Goal: Find contact information: Find contact information

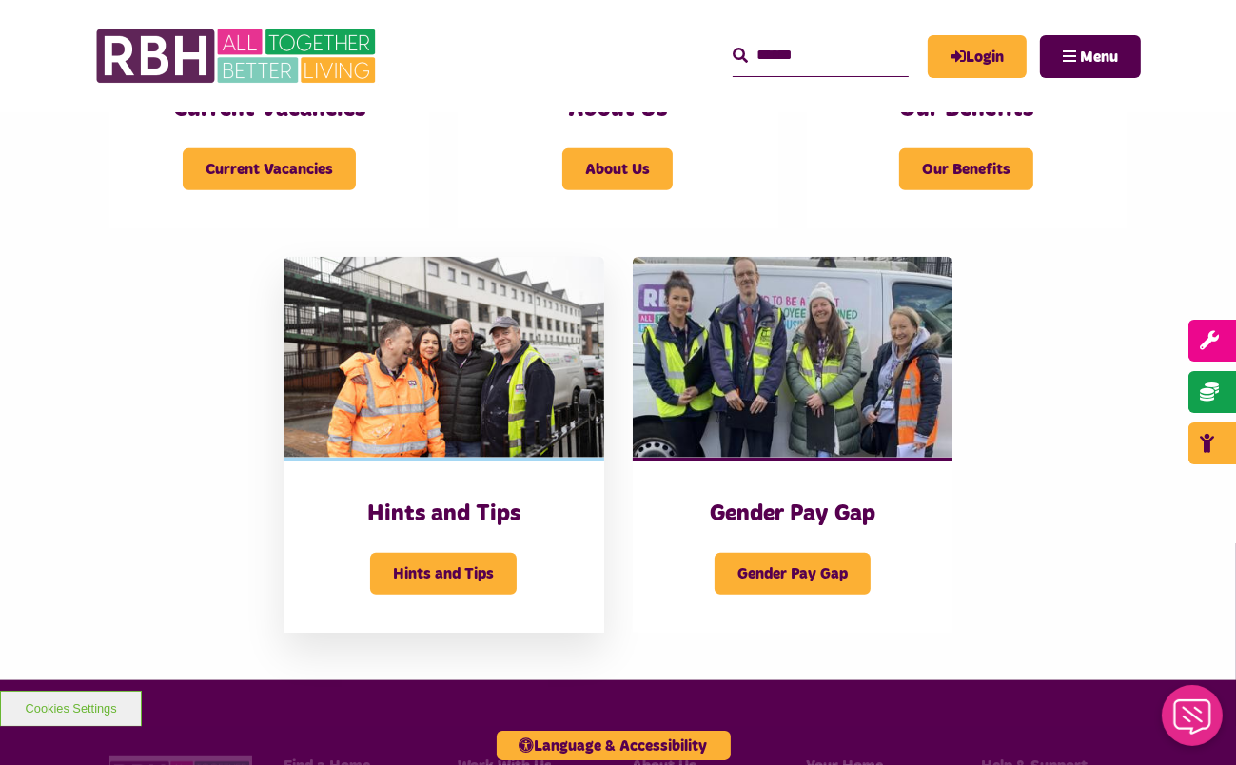
scroll to position [1046, 0]
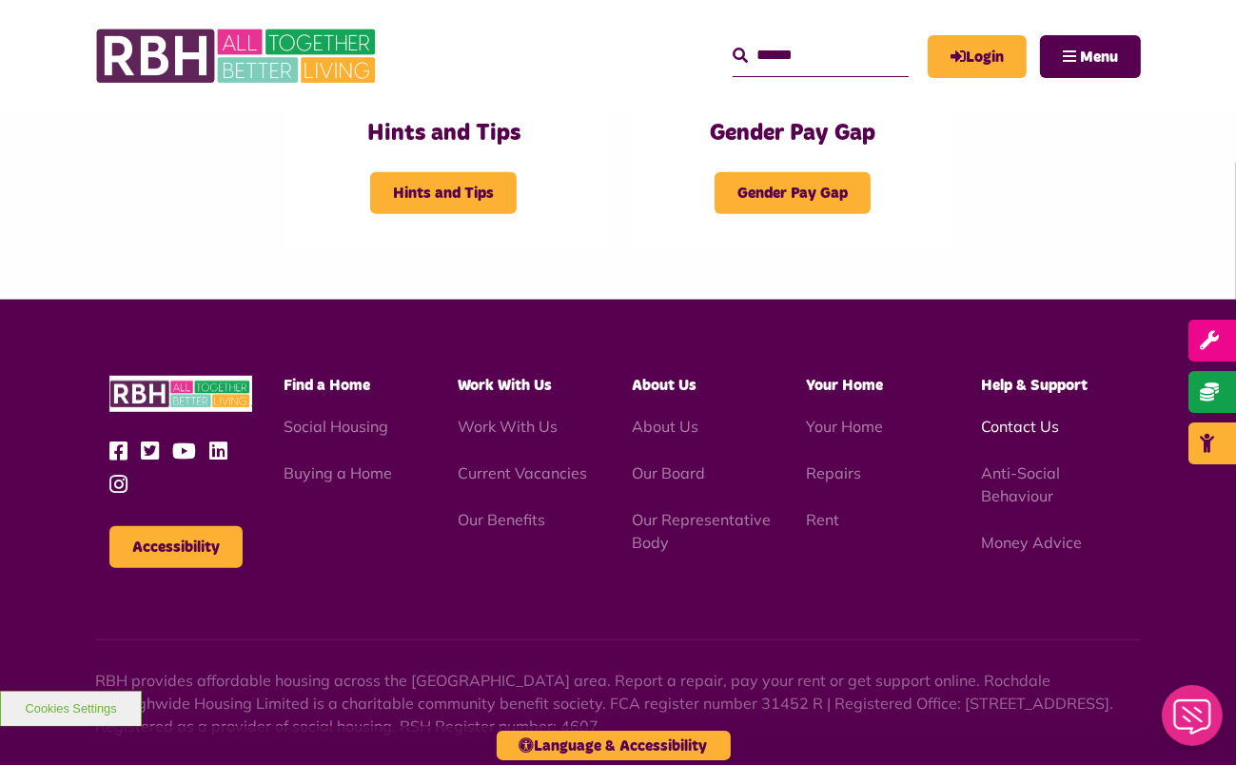
click at [1030, 421] on link "Contact Us" at bounding box center [1020, 426] width 78 height 19
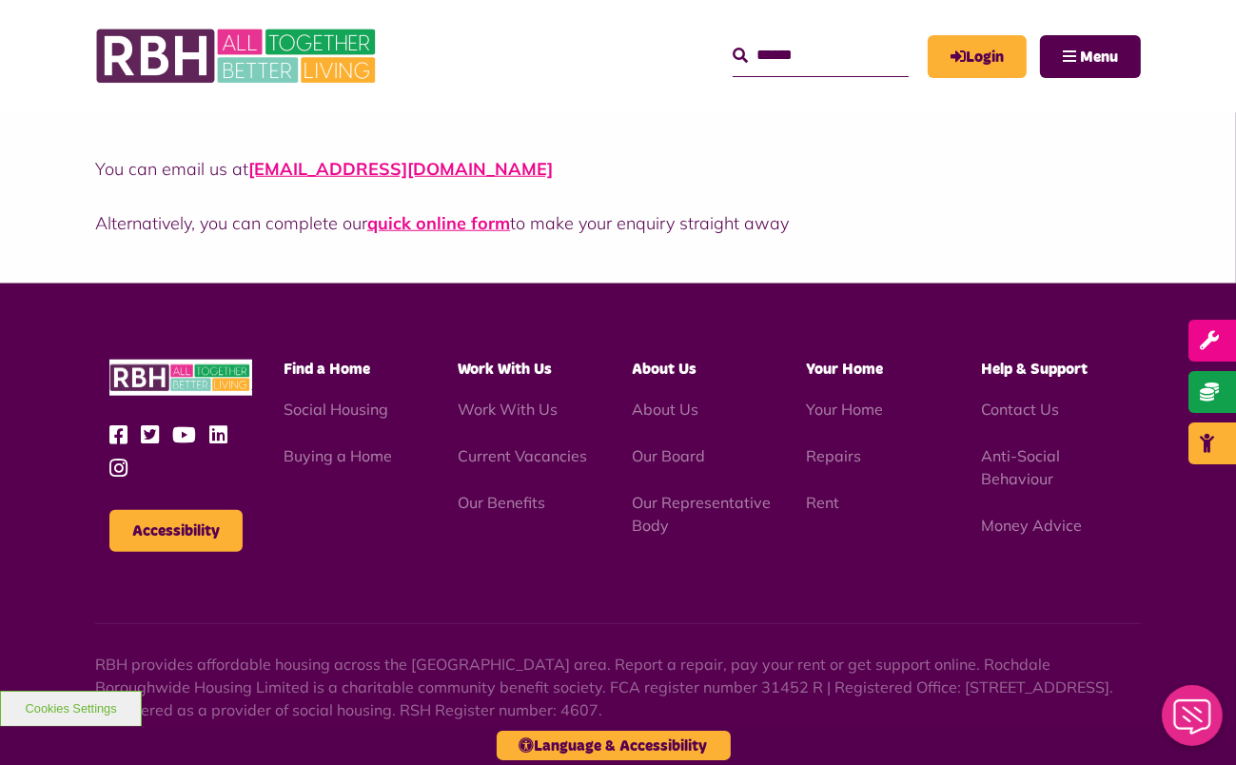
scroll to position [1612, 0]
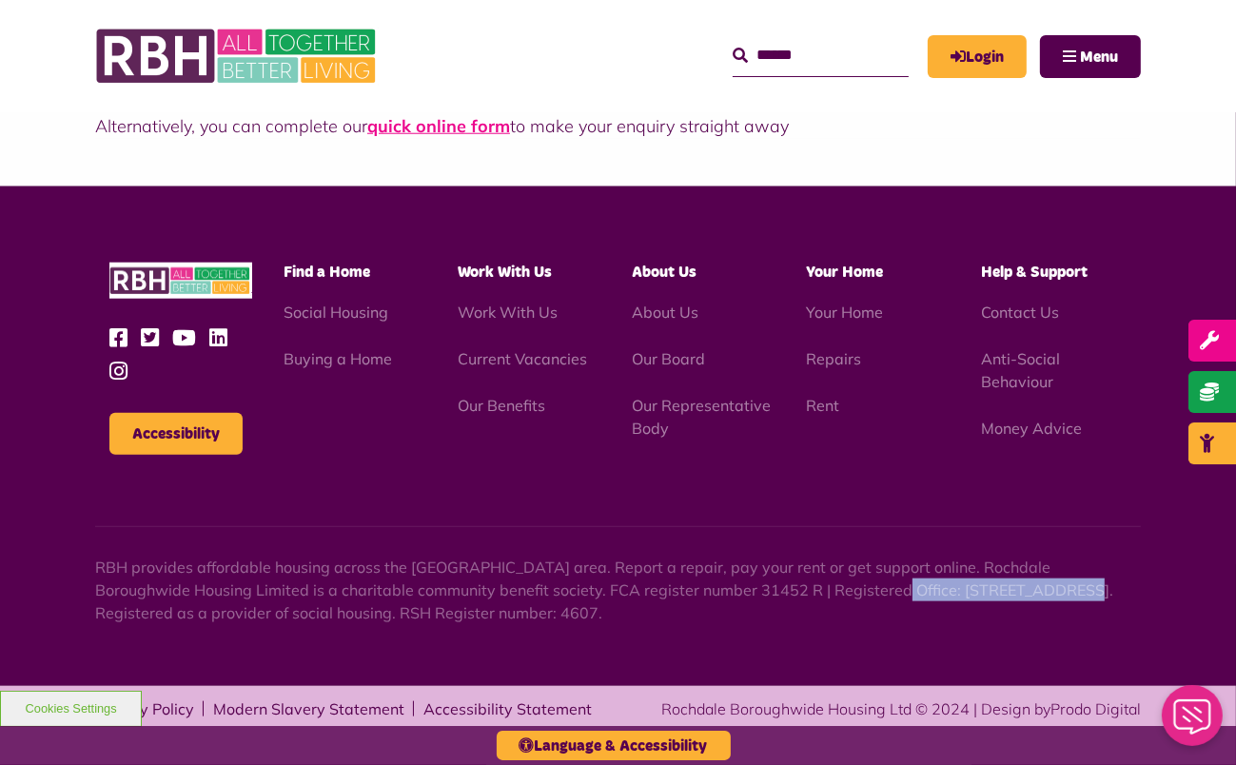
drag, startPoint x: 791, startPoint y: 591, endPoint x: 964, endPoint y: 593, distance: 173.1
click at [964, 593] on p "RBH provides affordable housing across the [GEOGRAPHIC_DATA] area. Report a rep…" at bounding box center [617, 589] width 1045 height 68
copy p "Unique Enterprise Centre"
drag, startPoint x: 977, startPoint y: 589, endPoint x: 1067, endPoint y: 598, distance: 90.9
click at [1067, 596] on p "RBH provides affordable housing across the [GEOGRAPHIC_DATA] area. Report a rep…" at bounding box center [617, 589] width 1045 height 68
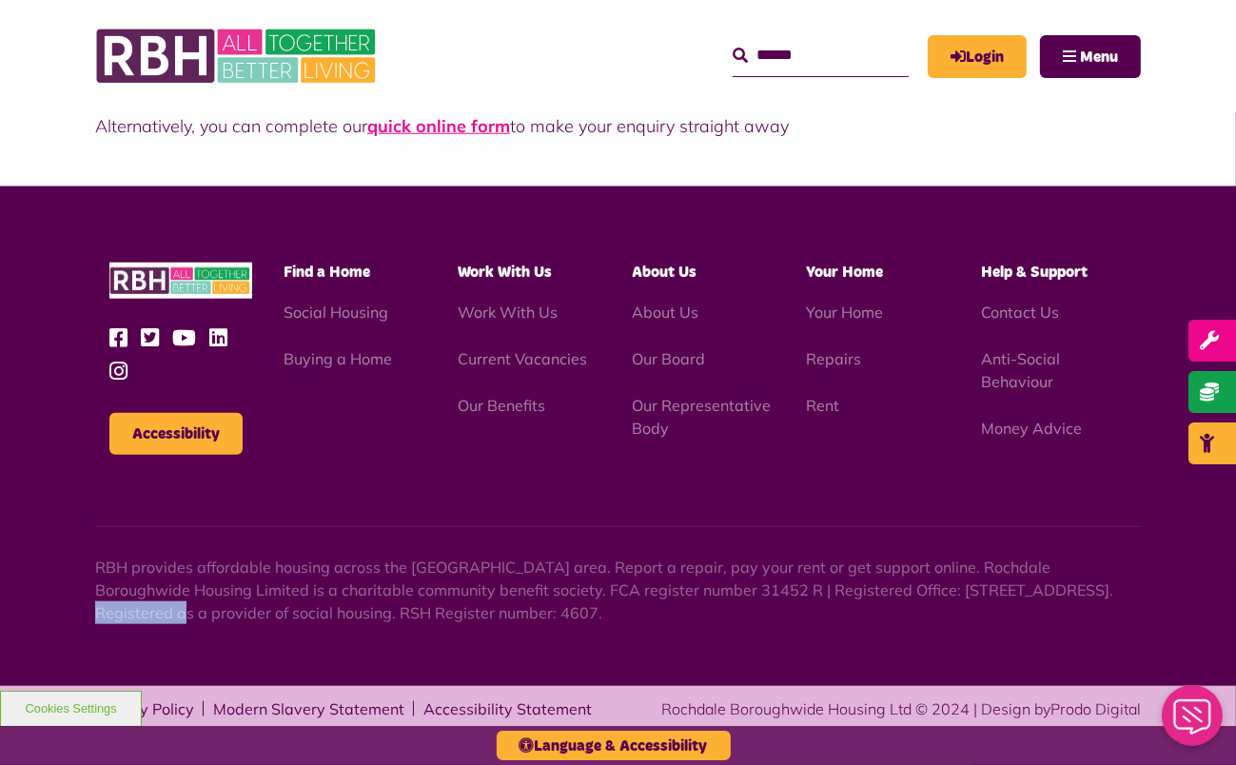
copy p "Belfield Road"
drag, startPoint x: 95, startPoint y: 614, endPoint x: 161, endPoint y: 611, distance: 65.7
click at [161, 611] on p "RBH provides affordable housing across the [GEOGRAPHIC_DATA] area. Report a rep…" at bounding box center [617, 589] width 1045 height 68
copy p "Rochdale"
drag, startPoint x: 174, startPoint y: 615, endPoint x: 237, endPoint y: 614, distance: 62.8
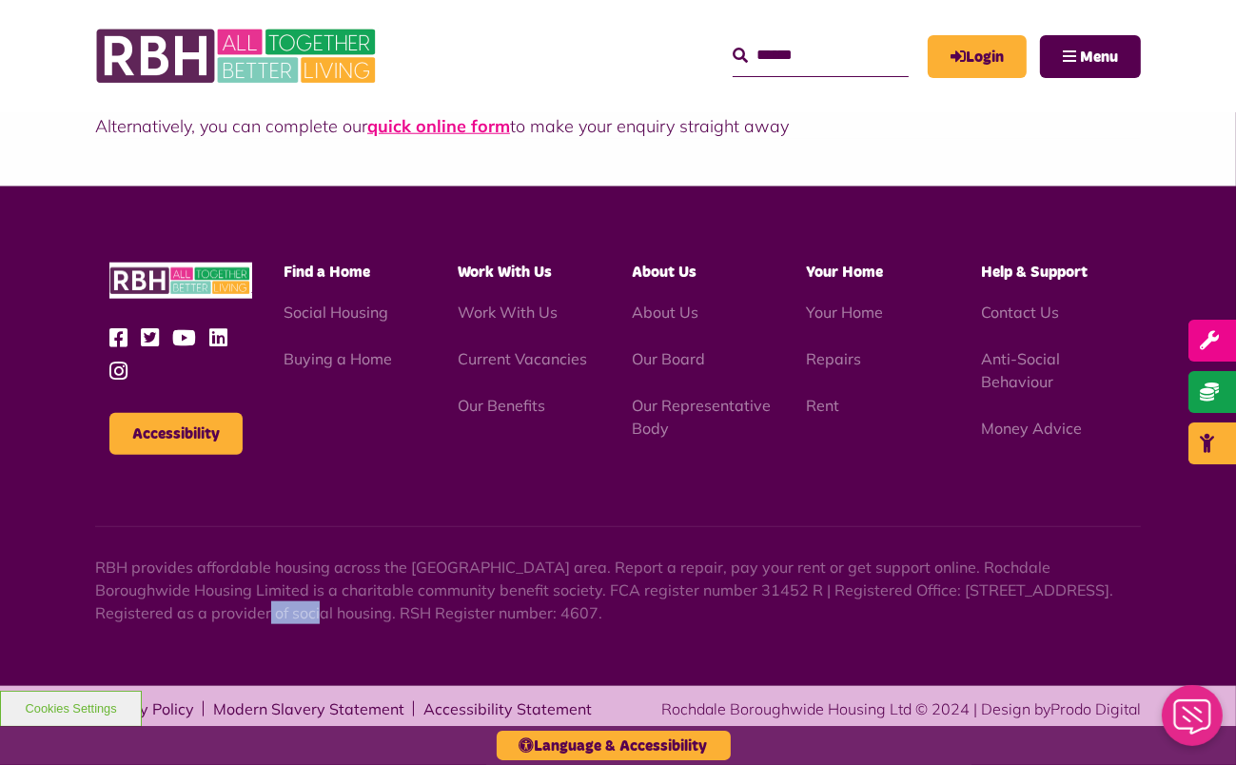
click at [237, 614] on p "RBH provides affordable housing across the [GEOGRAPHIC_DATA] area. Report a rep…" at bounding box center [617, 589] width 1045 height 68
copy p "OL16 2UP"
